Goal: Find specific page/section: Find specific page/section

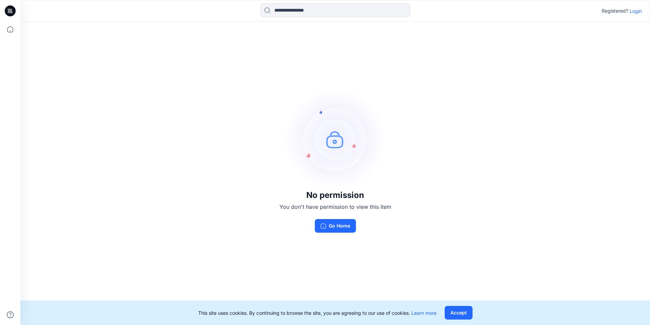
click at [632, 10] on p "Login" at bounding box center [636, 10] width 12 height 7
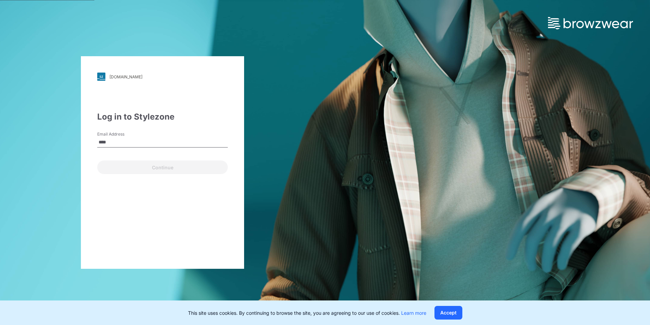
type input "**********"
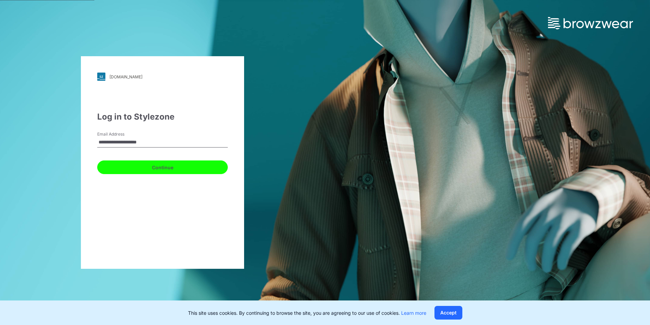
click at [148, 167] on button "Continue" at bounding box center [162, 167] width 131 height 14
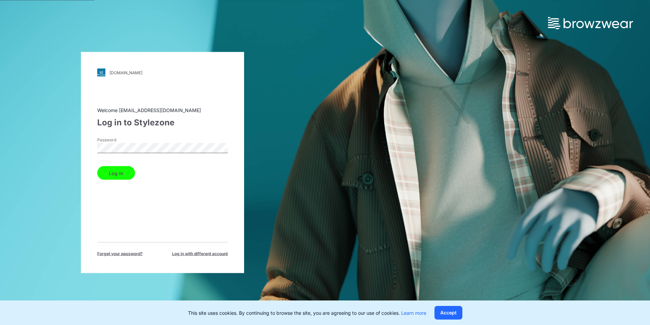
click at [133, 169] on button "Log in" at bounding box center [116, 173] width 38 height 14
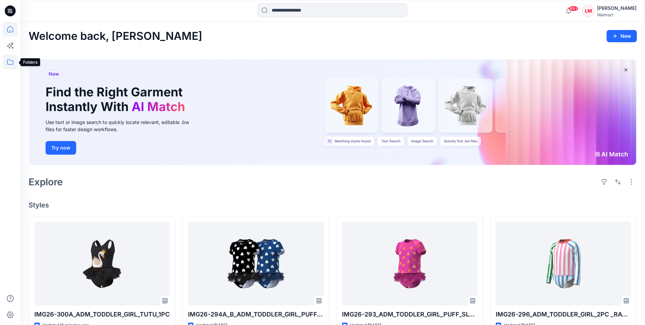
click at [15, 63] on icon at bounding box center [10, 61] width 15 height 15
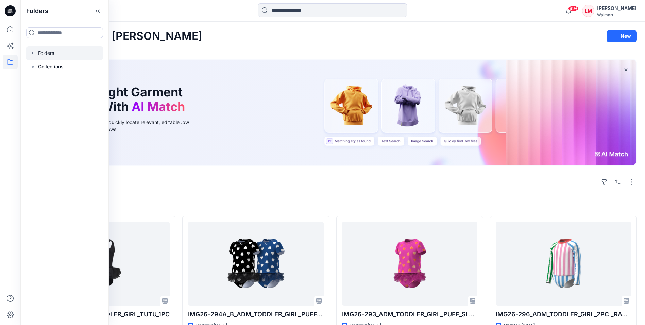
click at [52, 55] on div at bounding box center [65, 53] width 78 height 14
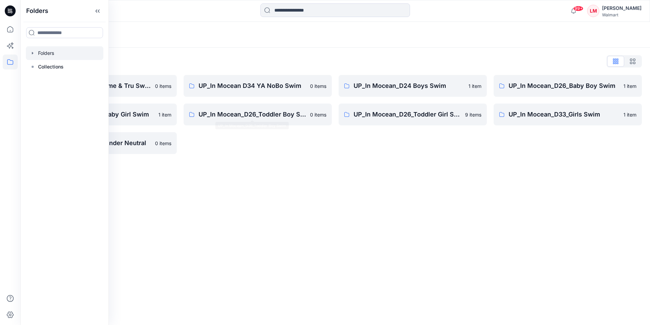
click at [262, 191] on div "Folders Folders List UP_In Mocean D34 Time & Tru Swim 0 items UP_In Mocean_D26_…" at bounding box center [335, 173] width 630 height 303
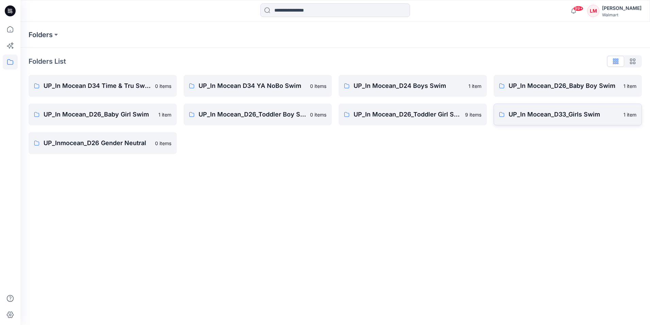
click at [542, 115] on p "UP_In Mocean_D33_Girls Swim" at bounding box center [564, 115] width 111 height 10
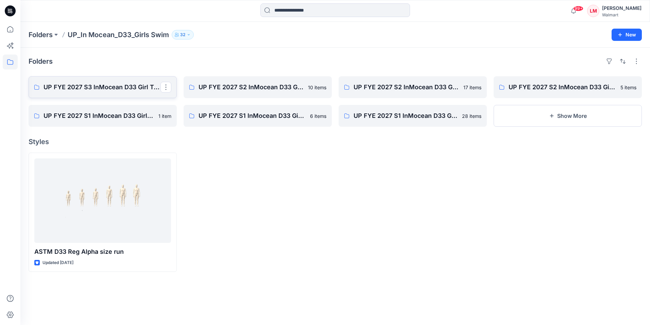
click at [111, 85] on p "UP FYE 2027 S3 InMocean D33 Girl Tween Swim" at bounding box center [102, 87] width 117 height 10
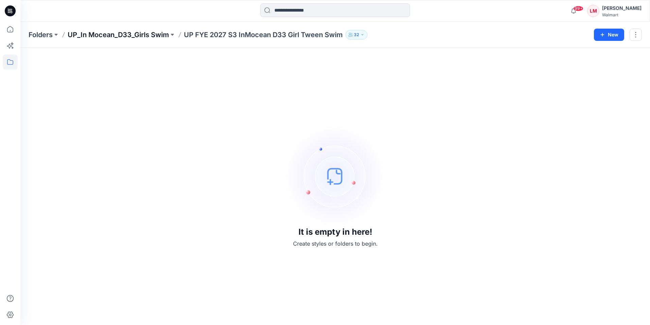
click at [148, 37] on p "UP_In Mocean_D33_Girls Swim" at bounding box center [118, 35] width 101 height 10
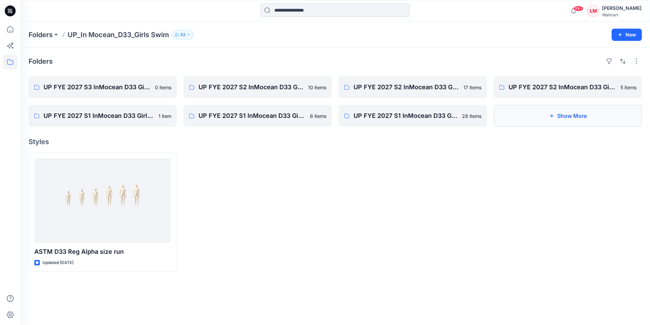
click at [560, 123] on button "Show More" at bounding box center [568, 116] width 148 height 22
